Goal: Information Seeking & Learning: Learn about a topic

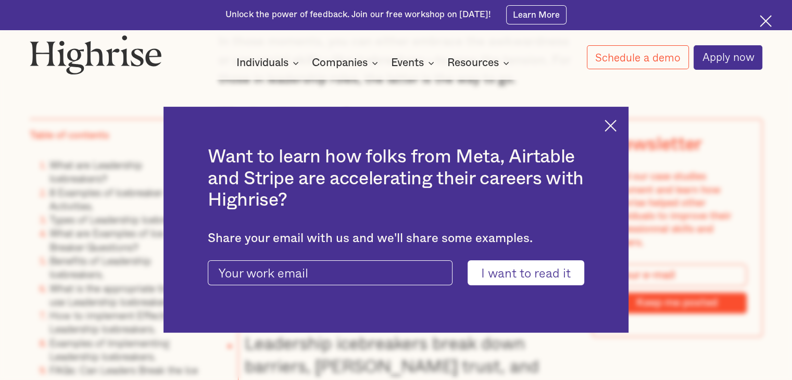
scroll to position [855, 0]
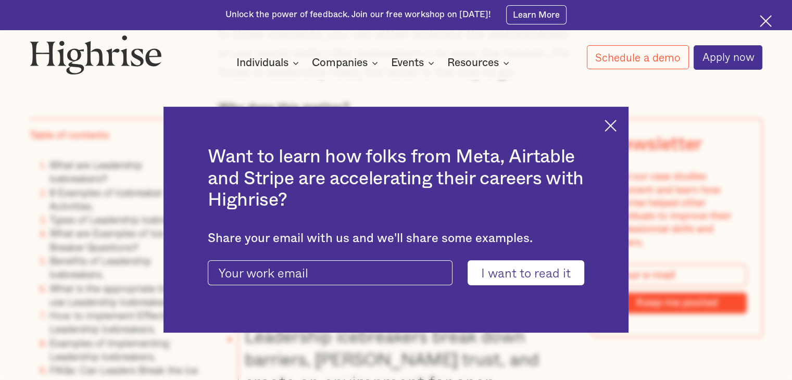
click at [616, 120] on img at bounding box center [610, 126] width 12 height 12
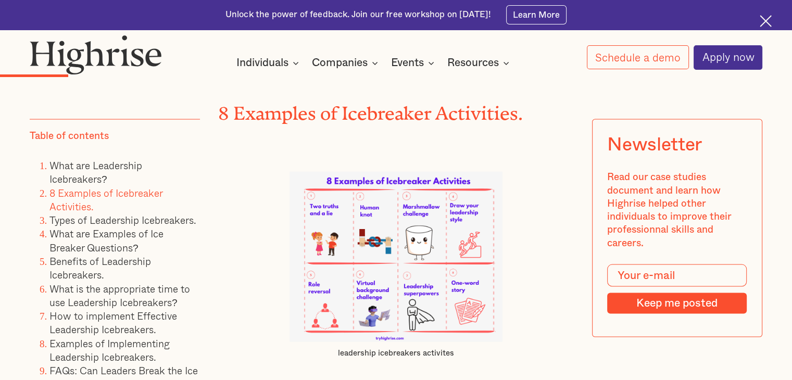
scroll to position [2108, 0]
click at [378, 272] on img at bounding box center [395, 257] width 213 height 171
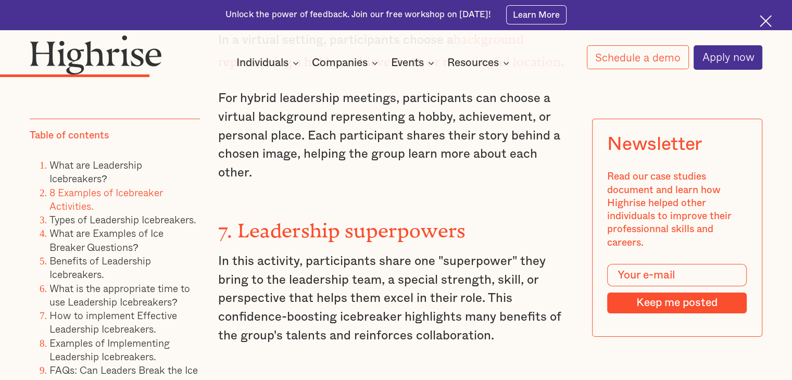
scroll to position [3423, 0]
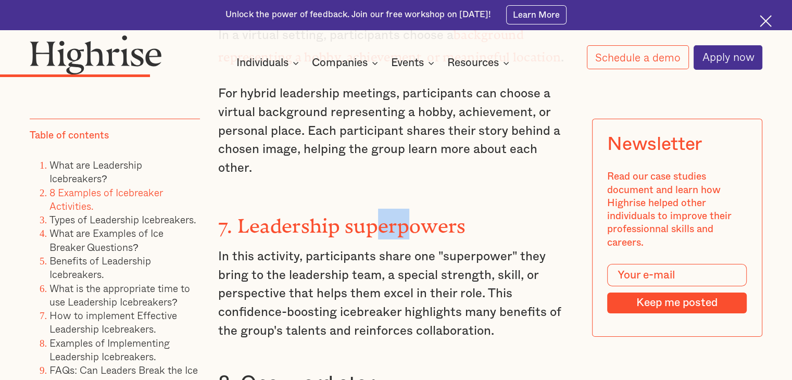
drag, startPoint x: 371, startPoint y: 193, endPoint x: 407, endPoint y: 189, distance: 35.6
click at [407, 215] on strong "7. Leadership superpowers" at bounding box center [342, 221] width 248 height 12
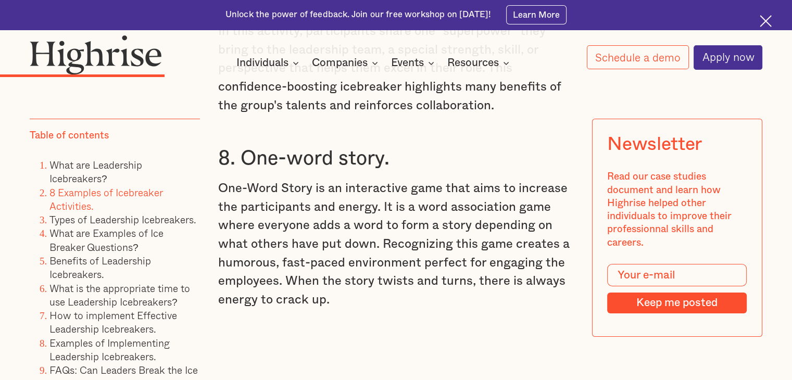
scroll to position [3651, 0]
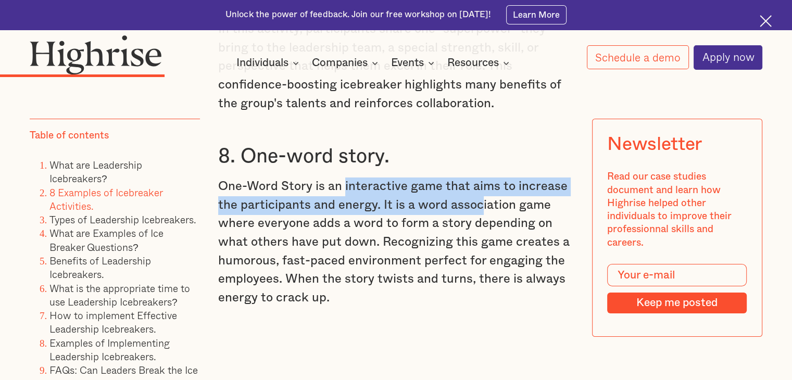
drag, startPoint x: 345, startPoint y: 144, endPoint x: 480, endPoint y: 160, distance: 136.4
click at [480, 178] on p "One-Word Story is an interactive game that aims to increase the participants an…" at bounding box center [396, 243] width 356 height 130
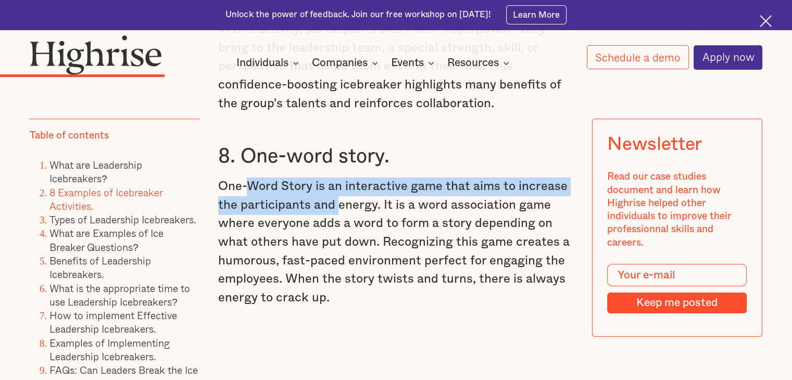
drag, startPoint x: 248, startPoint y: 155, endPoint x: 338, endPoint y: 161, distance: 90.3
click at [338, 178] on p "One-Word Story is an interactive game that aims to increase the participants an…" at bounding box center [396, 243] width 356 height 130
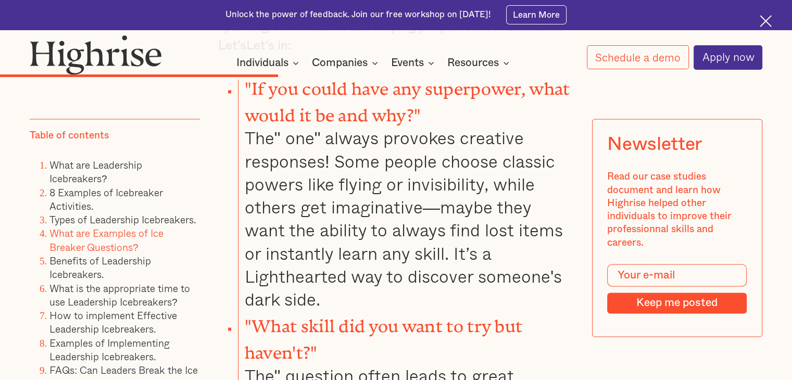
scroll to position [5489, 0]
